Goal: Task Accomplishment & Management: Use online tool/utility

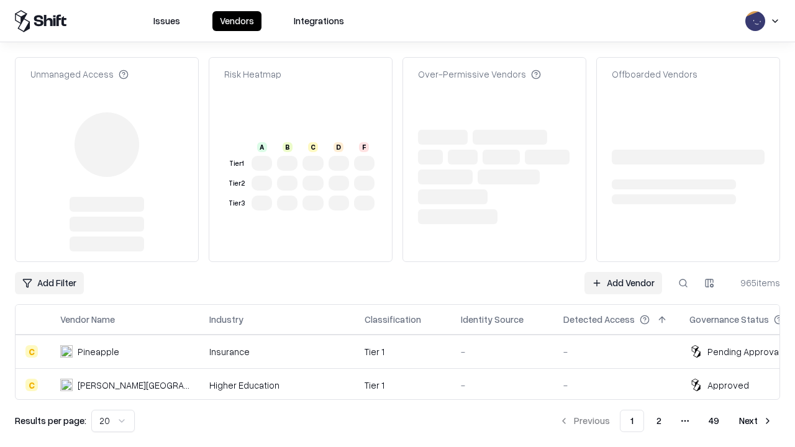
click at [623, 272] on link "Add Vendor" at bounding box center [623, 283] width 78 height 22
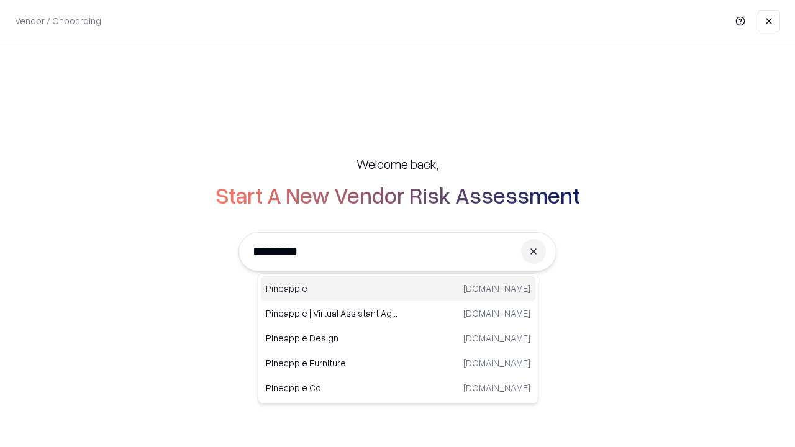
click at [398, 289] on div "Pineapple [DOMAIN_NAME]" at bounding box center [398, 288] width 274 height 25
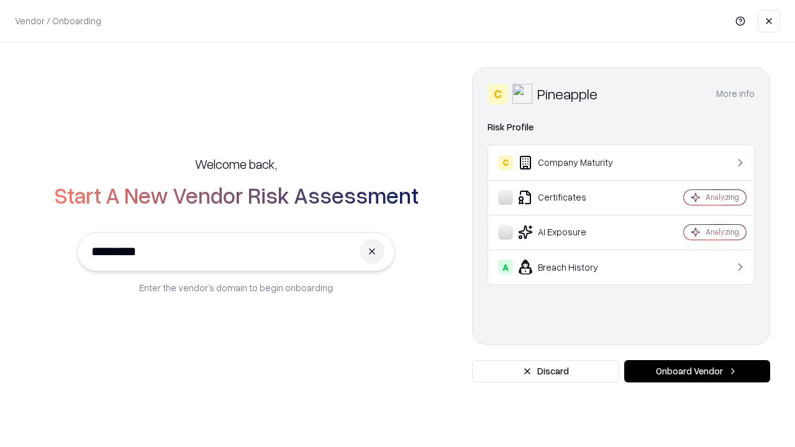
type input "*********"
click at [696, 371] on button "Onboard Vendor" at bounding box center [697, 371] width 146 height 22
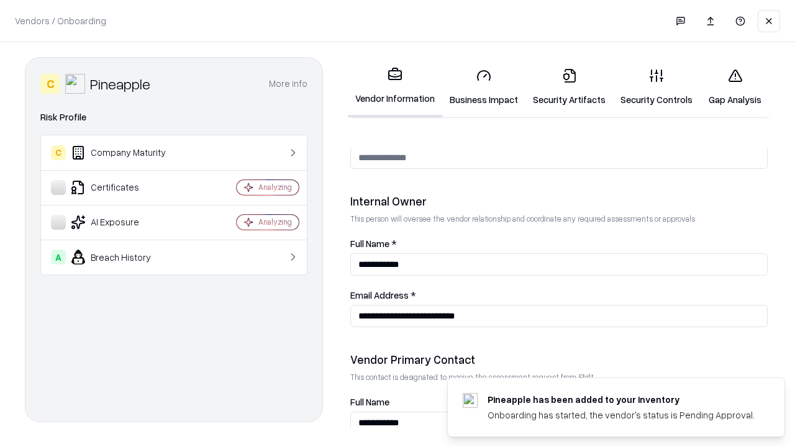
scroll to position [643, 0]
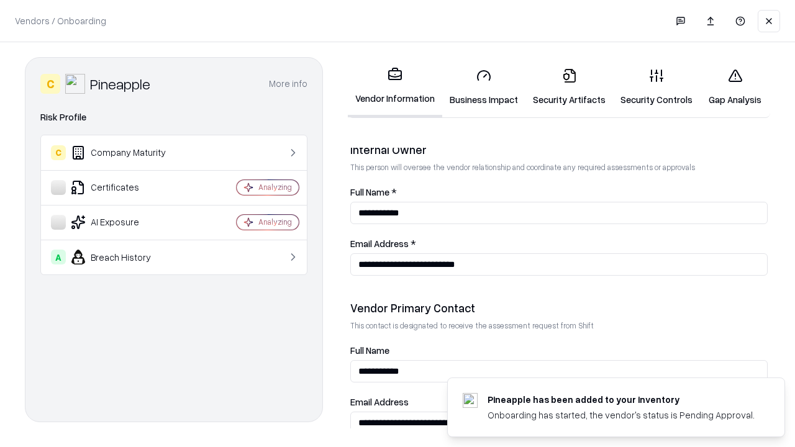
click at [484, 87] on link "Business Impact" at bounding box center [483, 87] width 83 height 58
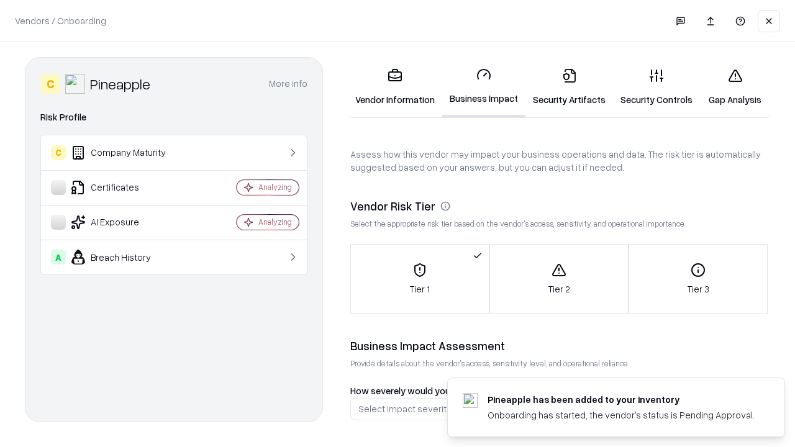
click at [569, 87] on link "Security Artifacts" at bounding box center [569, 87] width 88 height 58
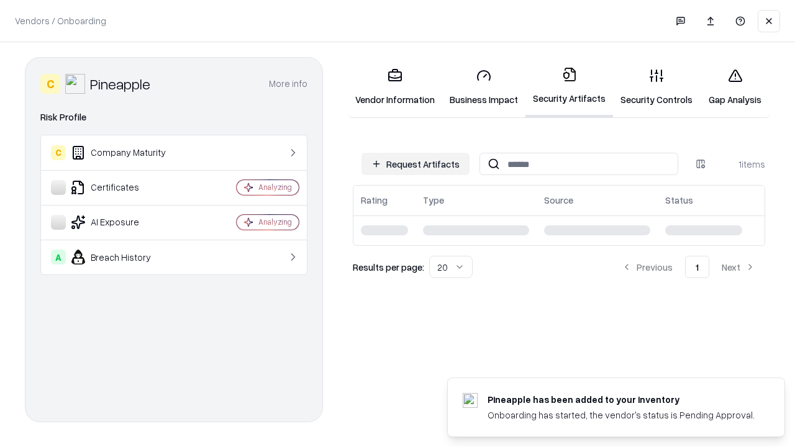
click at [415, 164] on button "Request Artifacts" at bounding box center [415, 164] width 108 height 22
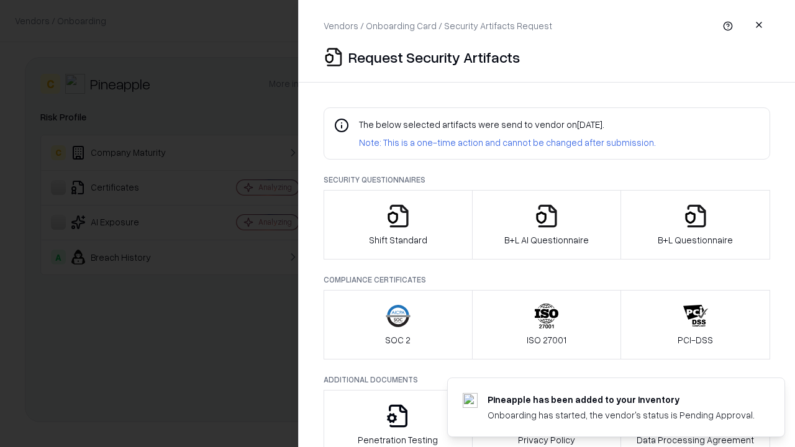
click at [397, 225] on icon "button" at bounding box center [397, 216] width 25 height 25
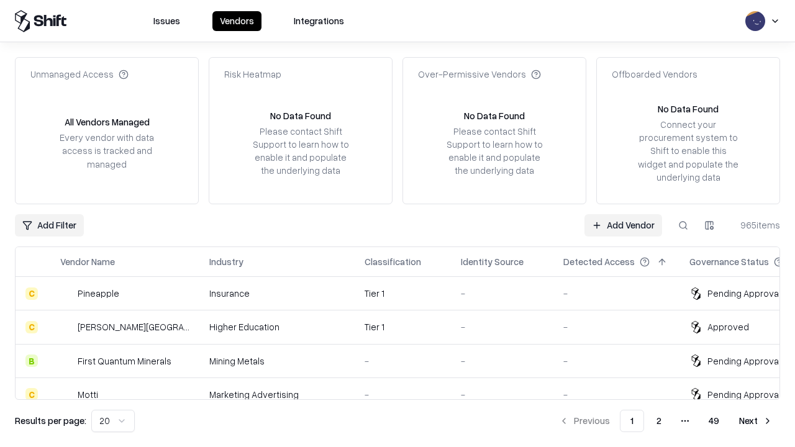
click at [623, 225] on link "Add Vendor" at bounding box center [623, 225] width 78 height 22
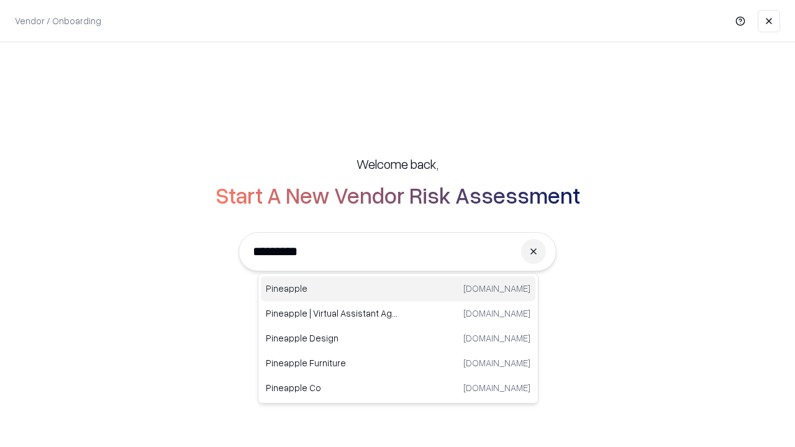
click at [398, 289] on div "Pineapple [DOMAIN_NAME]" at bounding box center [398, 288] width 274 height 25
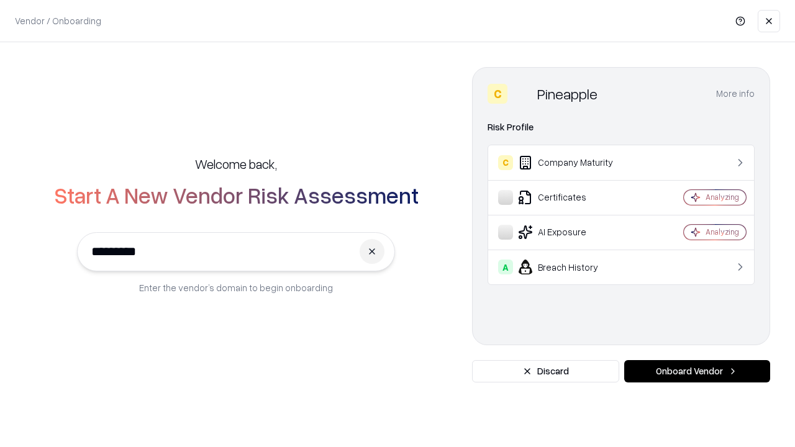
type input "*********"
click at [696, 371] on button "Onboard Vendor" at bounding box center [697, 371] width 146 height 22
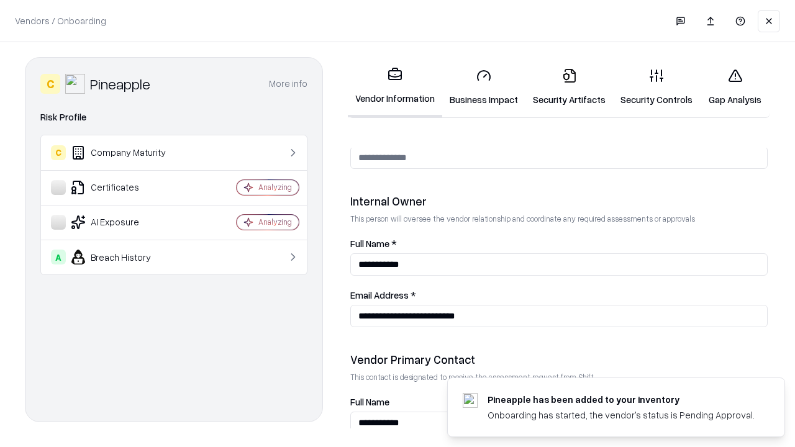
scroll to position [643, 0]
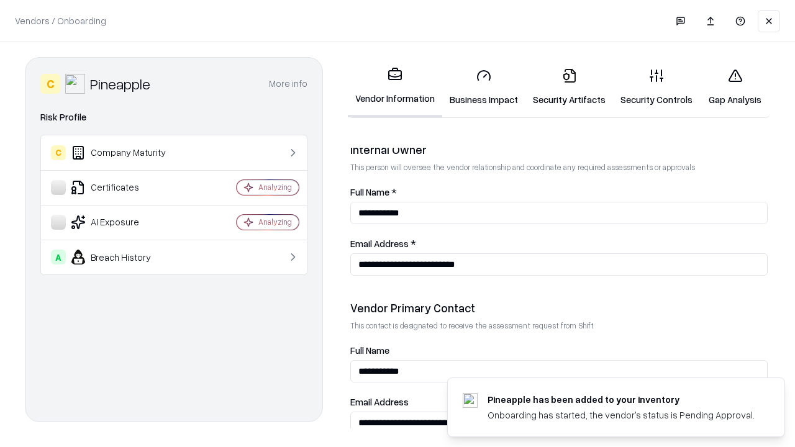
click at [734, 87] on link "Gap Analysis" at bounding box center [735, 87] width 70 height 58
